Goal: Task Accomplishment & Management: Manage account settings

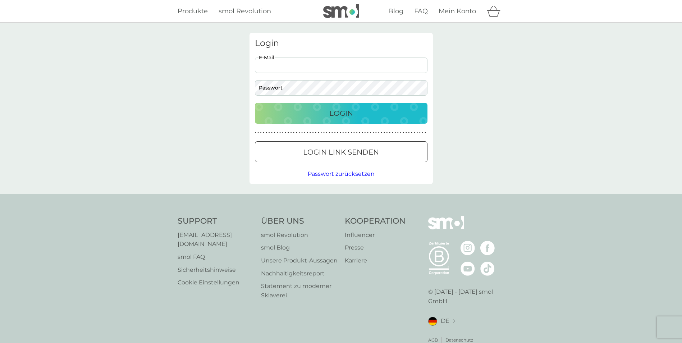
click at [279, 66] on input "E-Mail" at bounding box center [341, 65] width 173 height 15
type input "theuerkauf@interfina.net"
click at [255, 103] on button "Login" at bounding box center [341, 113] width 173 height 21
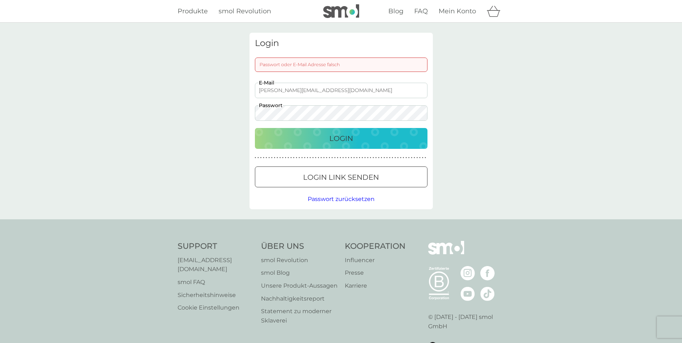
click at [347, 179] on div at bounding box center [341, 178] width 26 height 8
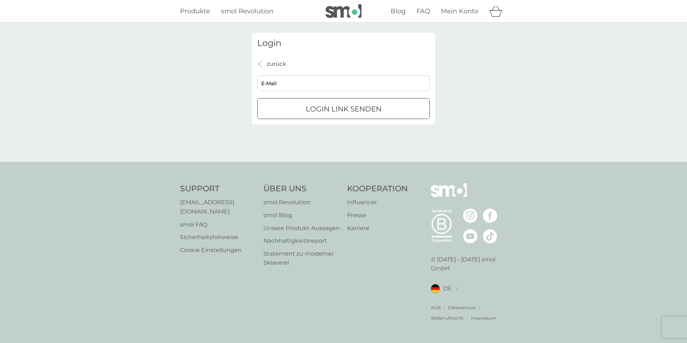
click at [284, 80] on input "E-Mail" at bounding box center [343, 82] width 173 height 15
type input "theuerkauf@interfina.net"
click at [340, 108] on div "submit" at bounding box center [344, 109] width 26 height 8
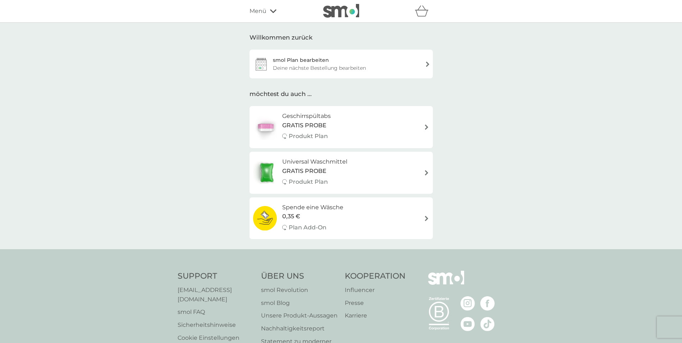
click at [334, 59] on div "smol Plan bearbeiten Deine nächste Bestellung bearbeiten" at bounding box center [340, 64] width 183 height 29
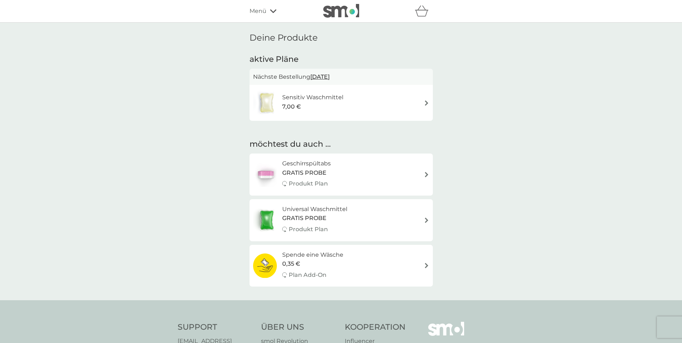
click at [389, 91] on div "Sensitiv Waschmittel 7,00 €" at bounding box center [341, 102] width 176 height 25
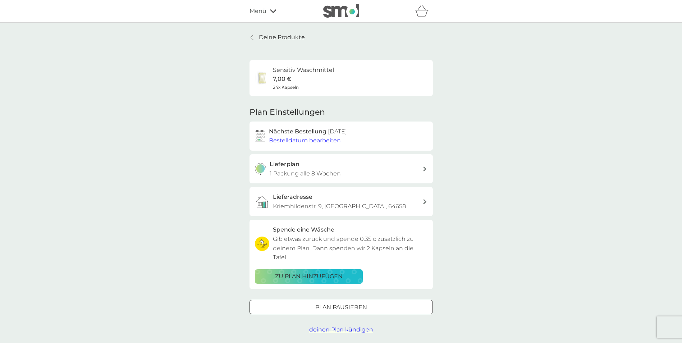
click at [370, 167] on div "Lieferplan 1 Packung alle 8 Wochen" at bounding box center [346, 169] width 153 height 18
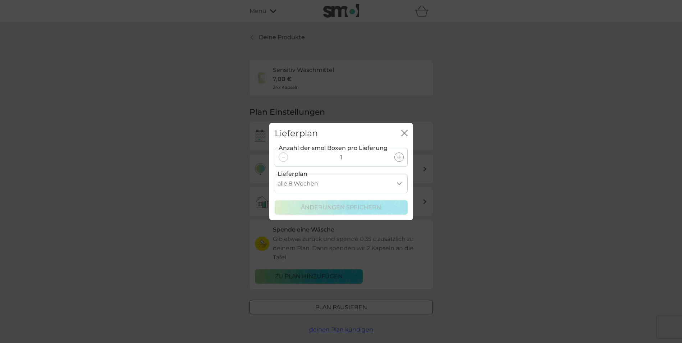
click at [398, 184] on select "alle 1 Woche alle 2 Wochen alle 3 Wochen alle 4 Wochen alle 5 Wochen alle 6 Woc…" at bounding box center [341, 183] width 133 height 19
select select "42"
click at [275, 174] on select "alle 1 Woche alle 2 Wochen alle 3 Wochen alle 4 Wochen alle 5 Wochen alle 6 Woc…" at bounding box center [341, 183] width 133 height 19
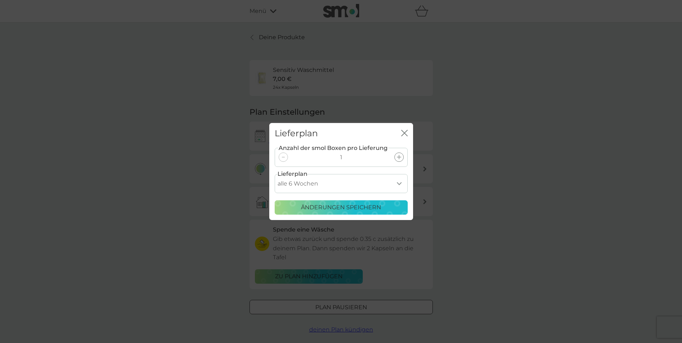
click at [329, 205] on p "Änderungen speichern" at bounding box center [341, 207] width 80 height 9
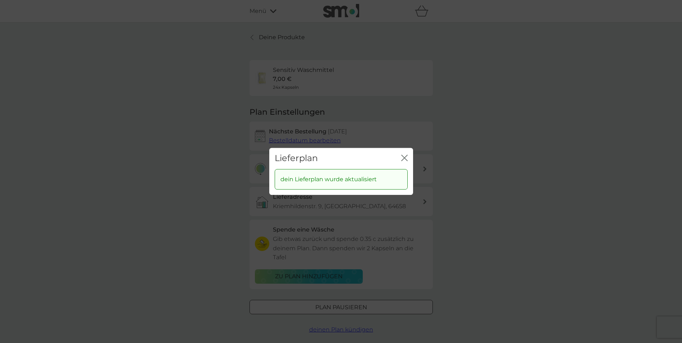
click at [404, 158] on icon "Schließen" at bounding box center [405, 158] width 3 height 6
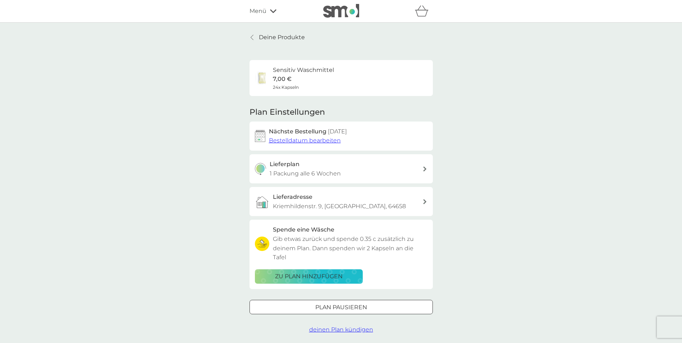
click at [257, 39] on link "Deine Produkte" at bounding box center [276, 37] width 55 height 9
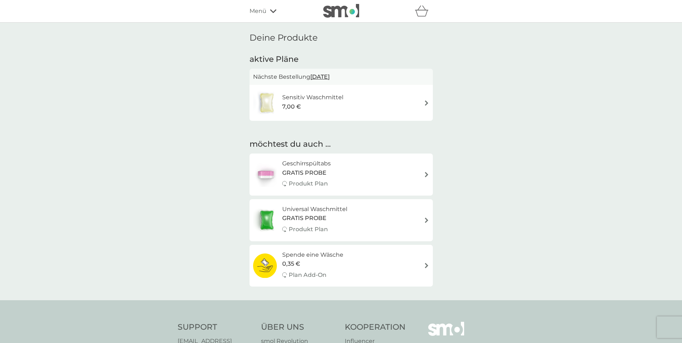
click at [282, 101] on h6 "Sensitiv Waschmittel" at bounding box center [312, 97] width 61 height 9
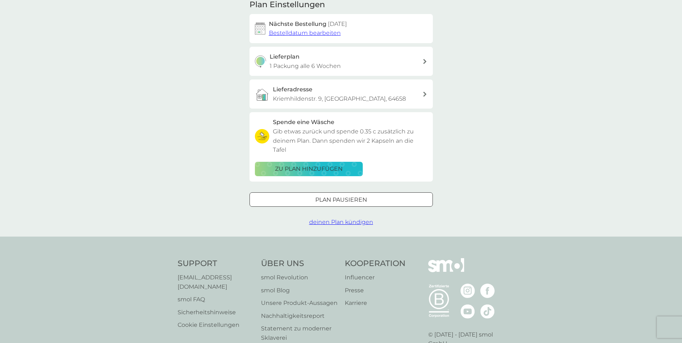
scroll to position [108, 0]
click at [483, 185] on div "Deine Produkte Sensitiv Waschmittel 7,00 € 24x Kapseln Plan Einstellungen Nächs…" at bounding box center [341, 75] width 682 height 321
